Goal: Task Accomplishment & Management: Complete application form

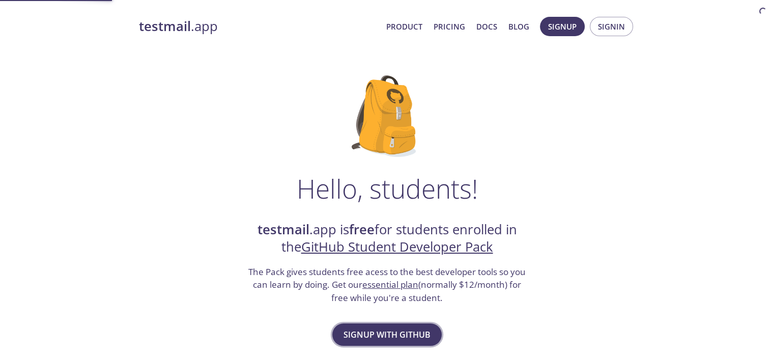
click at [387, 330] on span "Signup with GitHub" at bounding box center [387, 334] width 87 height 14
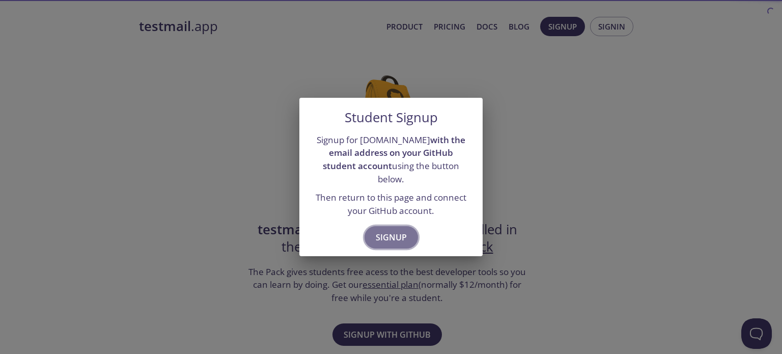
click at [396, 234] on span "Signup" at bounding box center [391, 237] width 31 height 14
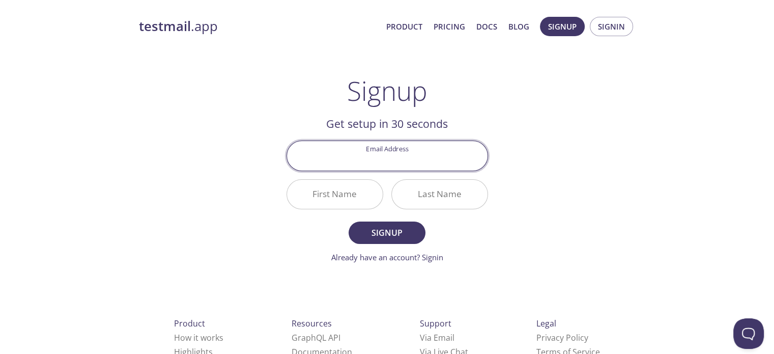
click at [404, 141] on div at bounding box center [388, 156] width 202 height 30
click at [403, 150] on input "Email Address" at bounding box center [387, 155] width 201 height 29
type input "[EMAIL_ADDRESS][DOMAIN_NAME]"
drag, startPoint x: 450, startPoint y: 159, endPoint x: 282, endPoint y: 178, distance: 169.1
click at [282, 178] on main "Signup Get setup in 30 seconds Email Address [EMAIL_ADDRESS][DOMAIN_NAME] First…" at bounding box center [387, 169] width 226 height 188
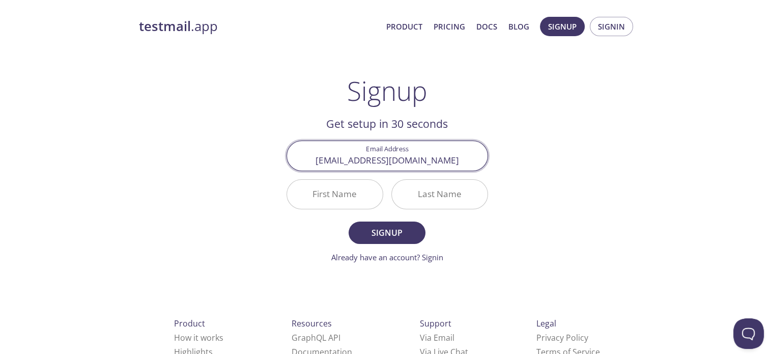
type input "[EMAIL_ADDRESS][DOMAIN_NAME]"
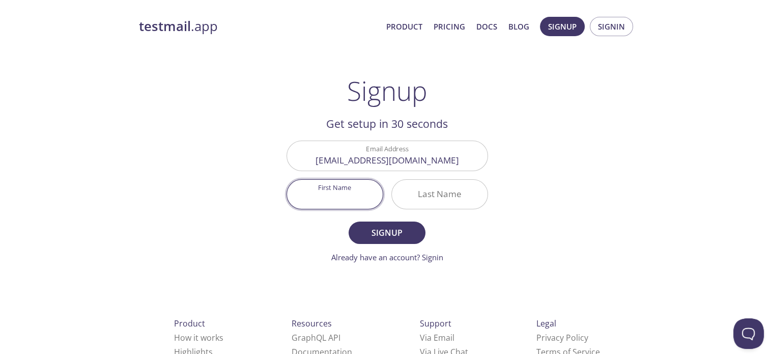
click at [302, 197] on input "First Name" at bounding box center [335, 194] width 96 height 29
type input "Bhavya"
click at [459, 190] on input "Last Name" at bounding box center [440, 194] width 96 height 29
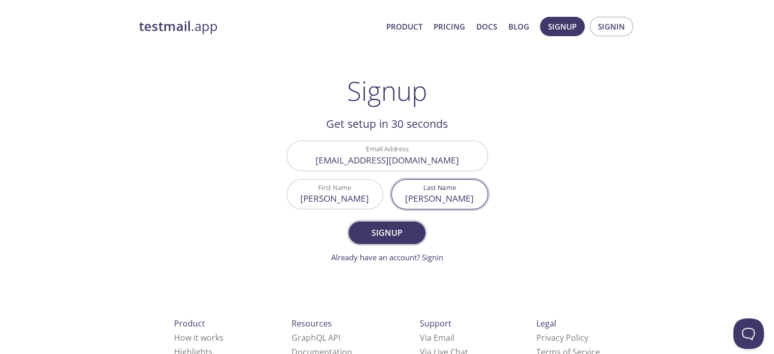
type input "Gupta"
click at [372, 230] on span "Signup" at bounding box center [387, 233] width 54 height 14
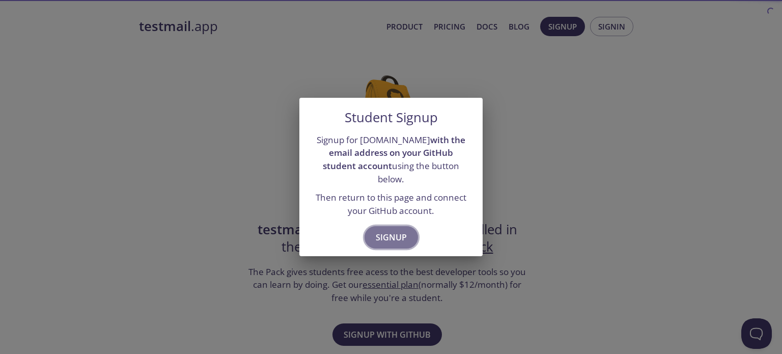
click at [377, 231] on span "Signup" at bounding box center [391, 237] width 31 height 14
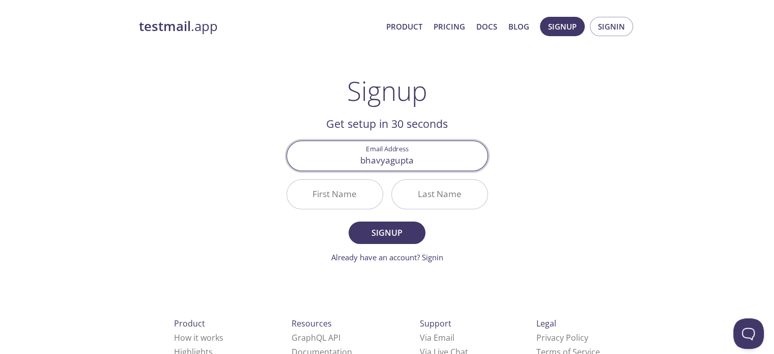
type input "bhavyagupta294@gmail.com"
click at [347, 196] on input "First Name" at bounding box center [335, 194] width 96 height 29
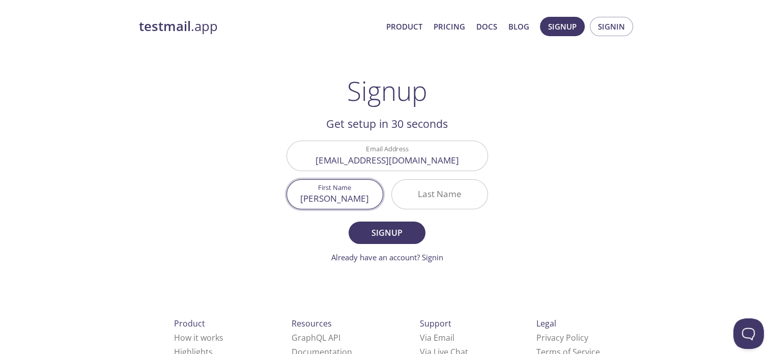
type input "Bhavya"
click at [436, 198] on input "Last Name" at bounding box center [440, 194] width 96 height 29
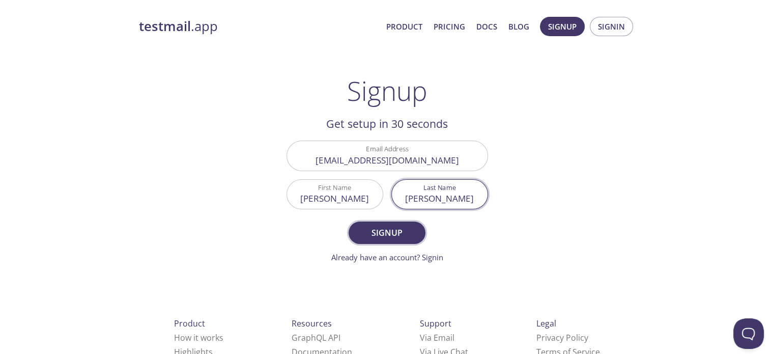
type input "Gupta"
click at [363, 230] on span "Signup" at bounding box center [387, 233] width 54 height 14
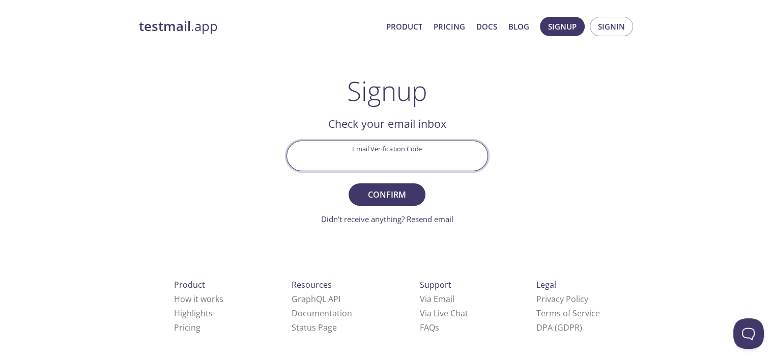
click at [395, 160] on input "Email Verification Code" at bounding box center [387, 155] width 201 height 29
paste input "UE6KNGS"
type input "UE6KNGS"
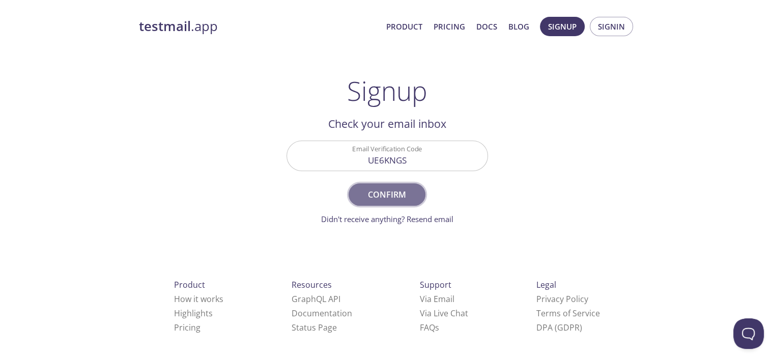
click at [390, 199] on span "Confirm" at bounding box center [387, 194] width 54 height 14
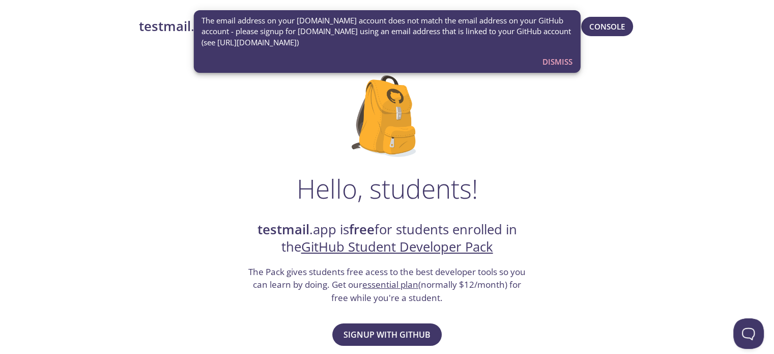
click at [569, 53] on button "Dismiss" at bounding box center [558, 61] width 38 height 19
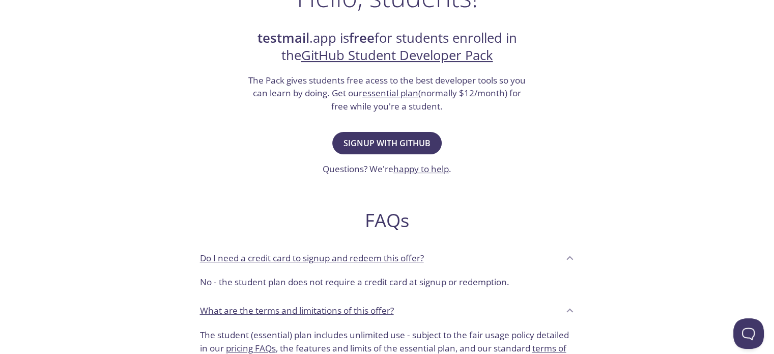
scroll to position [153, 0]
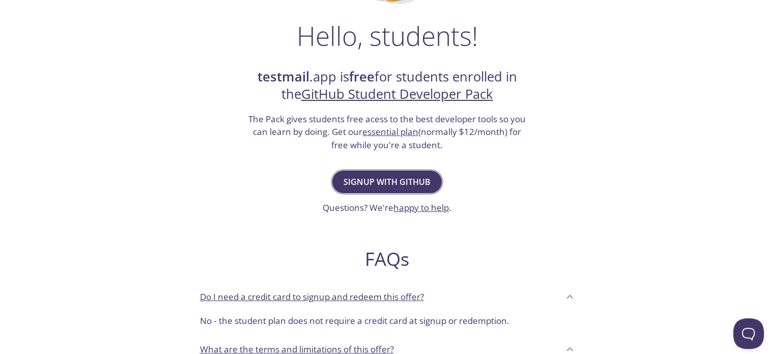
click at [392, 163] on div "Hello, students! testmail .app is free for students enrolled in the GitHub Stud…" at bounding box center [387, 217] width 497 height 622
click at [391, 179] on span "Signup with GitHub" at bounding box center [387, 182] width 87 height 14
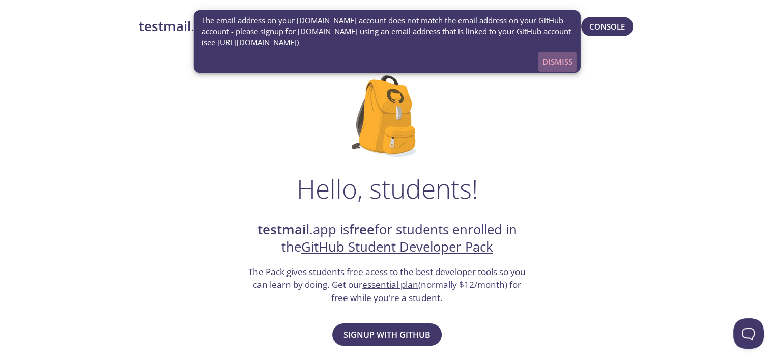
click at [562, 68] on span "Dismiss" at bounding box center [558, 61] width 30 height 13
